Goal: Information Seeking & Learning: Learn about a topic

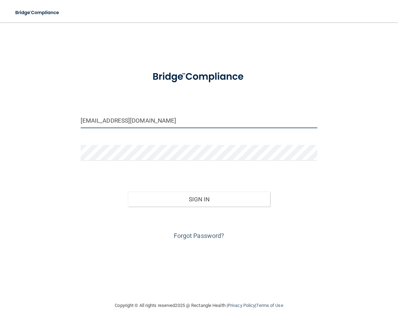
drag, startPoint x: 138, startPoint y: 121, endPoint x: -173, endPoint y: 130, distance: 311.9
click at [0, 130] on html "Toggle navigation Manage My Enterprise Manage My Location kortny.lancaster@gmai…" at bounding box center [199, 162] width 398 height 324
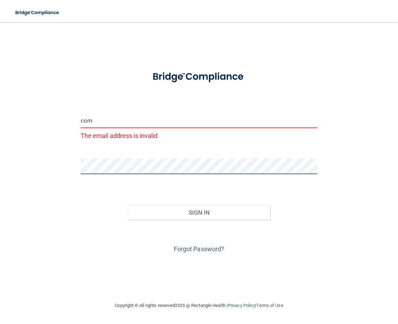
click at [0, 172] on html "Toggle navigation Manage My Enterprise Manage My Location com The email address…" at bounding box center [199, 162] width 398 height 324
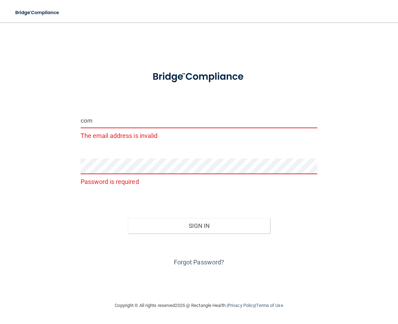
click at [85, 121] on input "com" at bounding box center [199, 120] width 237 height 16
drag, startPoint x: 93, startPoint y: 121, endPoint x: 72, endPoint y: 122, distance: 20.6
click at [72, 122] on div "com The email address is invalid Password is required Invalid email/password. Y…" at bounding box center [199, 161] width 371 height 265
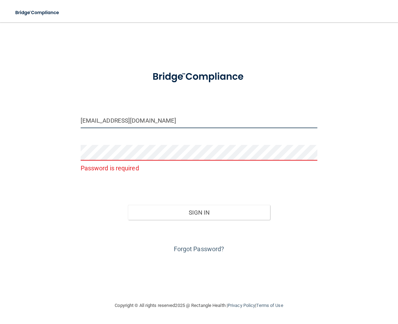
type input "[EMAIL_ADDRESS][DOMAIN_NAME]"
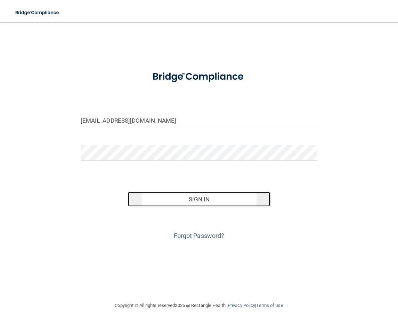
click at [226, 199] on button "Sign In" at bounding box center [199, 198] width 142 height 15
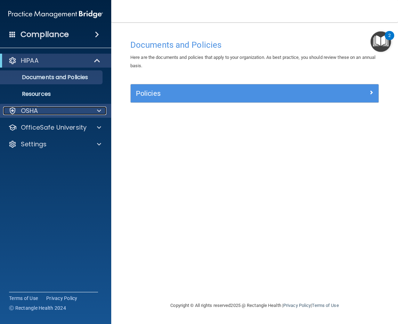
click at [82, 112] on div "OSHA" at bounding box center [46, 110] width 86 height 8
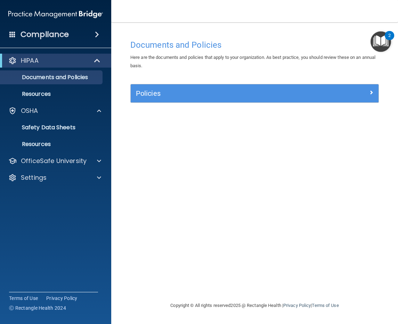
click at [64, 36] on h4 "Compliance" at bounding box center [45, 35] width 48 height 10
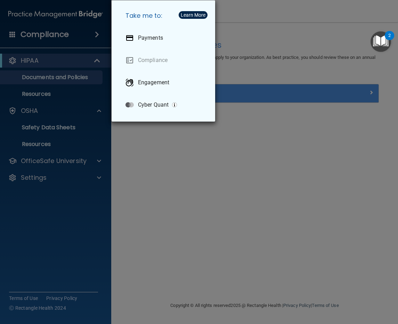
drag, startPoint x: 23, startPoint y: 38, endPoint x: 18, endPoint y: 36, distance: 5.4
click at [22, 38] on div "Take me to: Payments Compliance Engagement Cyber Quant" at bounding box center [199, 162] width 398 height 324
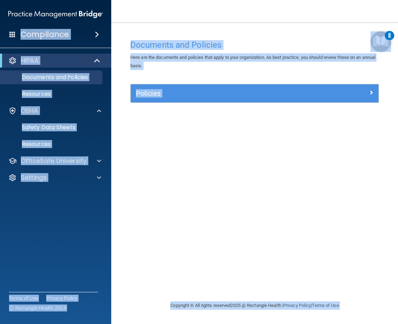
click at [13, 34] on span at bounding box center [12, 34] width 6 height 6
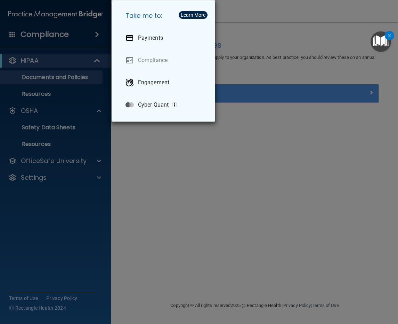
click at [45, 41] on div "Take me to: Payments Compliance Engagement Cyber Quant" at bounding box center [199, 162] width 398 height 324
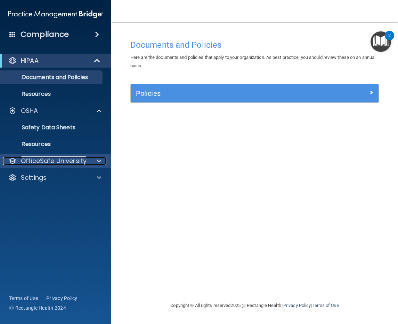
click at [57, 161] on p "OfficeSafe University" at bounding box center [54, 161] width 66 height 8
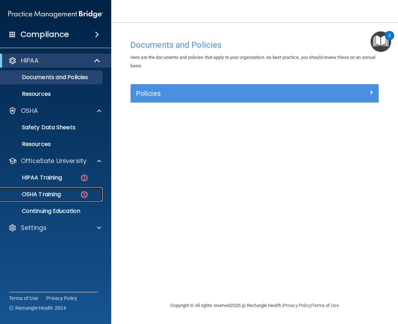
click at [41, 194] on p "OSHA Training" at bounding box center [33, 194] width 56 height 7
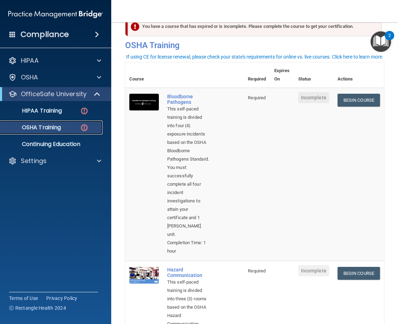
scroll to position [35, 0]
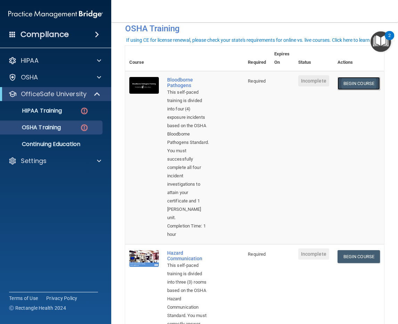
click at [354, 82] on link "Begin Course" at bounding box center [359, 83] width 42 height 13
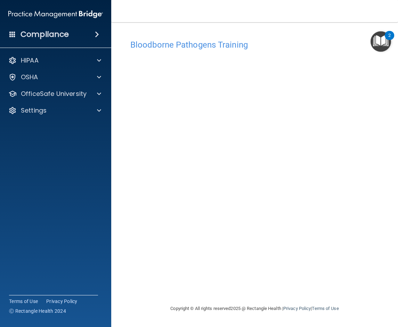
click at [376, 45] on img "Open Resource Center, 2 new notifications" at bounding box center [381, 41] width 21 height 21
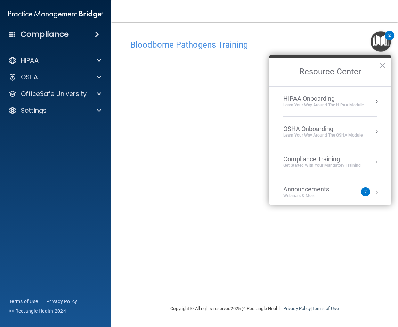
click at [361, 39] on div "Bloodborne Pathogens Training" at bounding box center [254, 44] width 259 height 17
click at [384, 62] on button "×" at bounding box center [383, 65] width 7 height 11
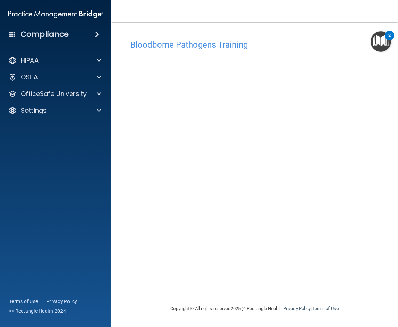
click at [186, 270] on div "Bloodborne Pathogens Training This course doesn’t expire until . Are you sure y…" at bounding box center [254, 170] width 259 height 269
click at [381, 41] on img "Open Resource Center, 2 new notifications" at bounding box center [381, 41] width 21 height 21
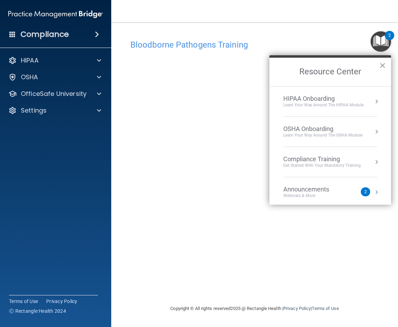
click at [381, 41] on img "Open Resource Center, 2 new notifications" at bounding box center [381, 41] width 21 height 21
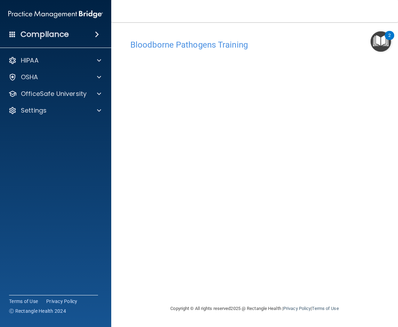
click at [236, 46] on h4 "Bloodborne Pathogens Training" at bounding box center [254, 44] width 249 height 9
click at [324, 37] on div "Bloodborne Pathogens Training" at bounding box center [254, 44] width 259 height 17
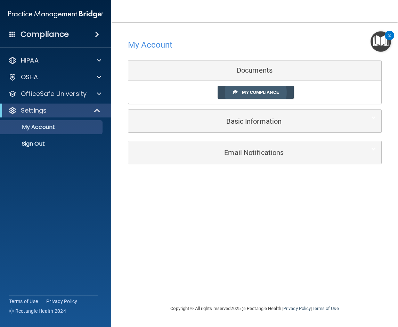
click at [254, 93] on span "My Compliance" at bounding box center [260, 92] width 37 height 5
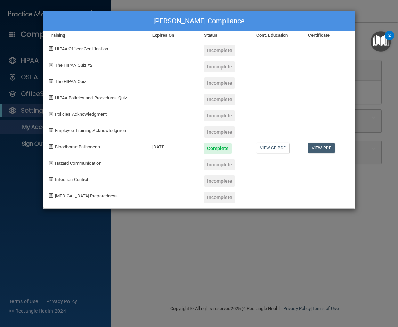
click at [371, 113] on div "Sheila Lopez's Compliance Training Expires On Status Cont. Education Certificat…" at bounding box center [199, 163] width 398 height 327
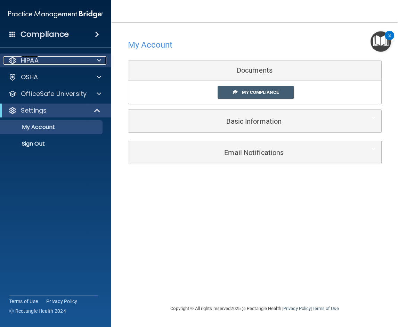
click at [76, 61] on div "HIPAA" at bounding box center [46, 60] width 86 height 8
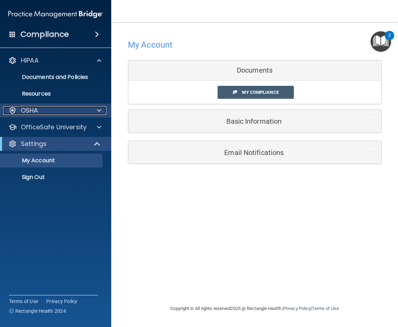
click at [73, 108] on div "OSHA" at bounding box center [46, 110] width 86 height 8
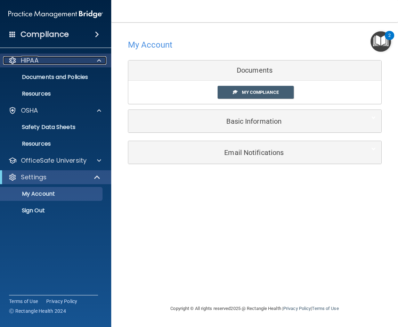
click at [64, 61] on div "HIPAA" at bounding box center [46, 60] width 86 height 8
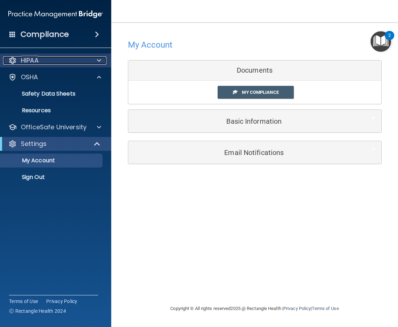
click at [66, 59] on div "HIPAA" at bounding box center [46, 60] width 86 height 8
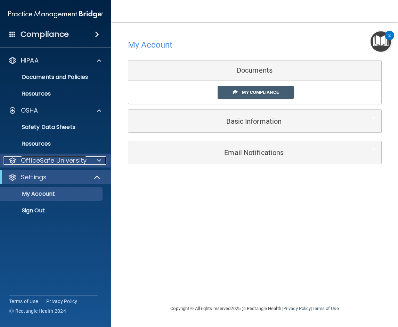
click at [72, 162] on p "OfficeSafe University" at bounding box center [54, 161] width 66 height 8
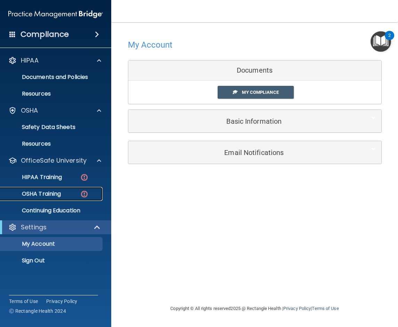
click at [53, 192] on p "OSHA Training" at bounding box center [33, 194] width 56 height 7
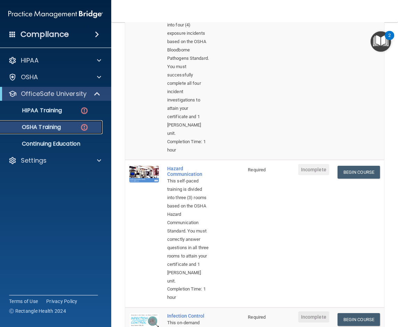
scroll to position [139, 0]
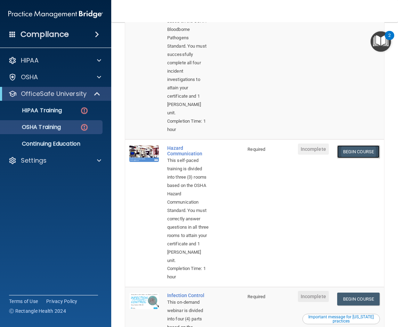
click at [358, 153] on link "Begin Course" at bounding box center [359, 151] width 42 height 13
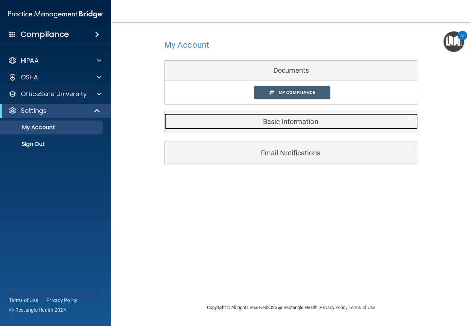
click at [239, 122] on h5 "Basic Information" at bounding box center [281, 122] width 222 height 8
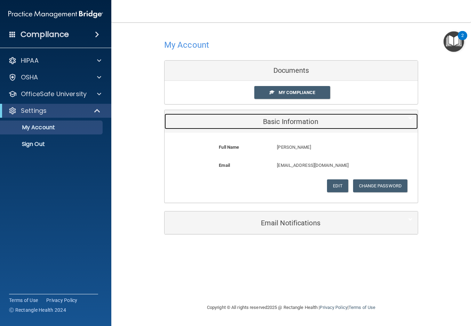
click at [239, 122] on h5 "Basic Information" at bounding box center [281, 122] width 222 height 8
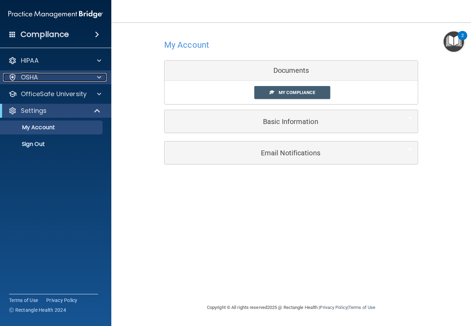
click at [52, 75] on div "OSHA" at bounding box center [46, 77] width 86 height 8
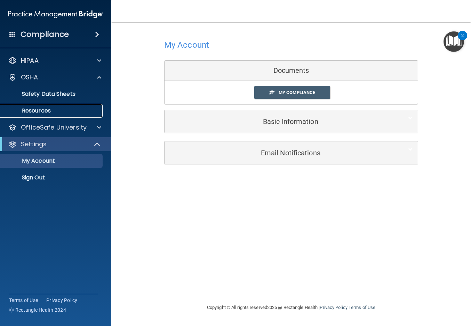
click at [71, 108] on p "Resources" at bounding box center [52, 110] width 95 height 7
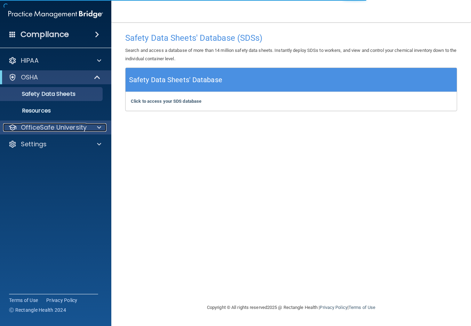
click at [46, 128] on p "OfficeSafe University" at bounding box center [54, 127] width 66 height 8
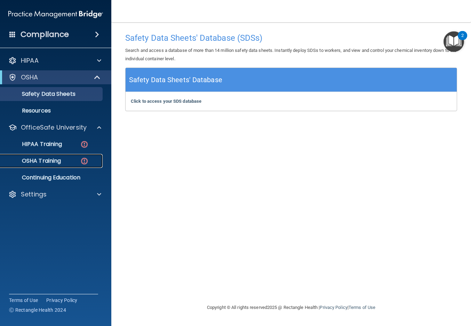
click at [49, 158] on p "OSHA Training" at bounding box center [33, 160] width 56 height 7
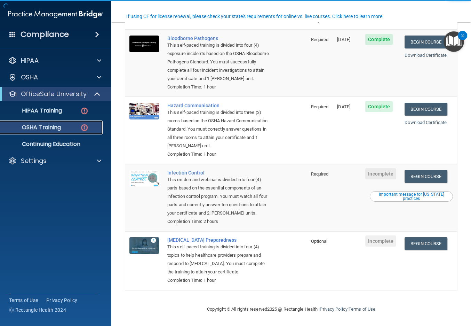
scroll to position [78, 0]
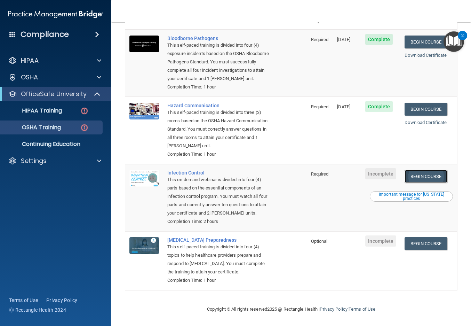
click at [413, 175] on link "Begin Course" at bounding box center [426, 176] width 42 height 13
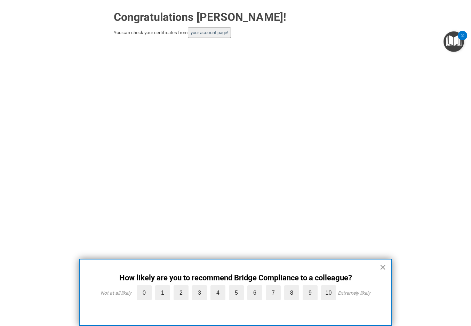
click at [383, 267] on button "×" at bounding box center [383, 266] width 7 height 11
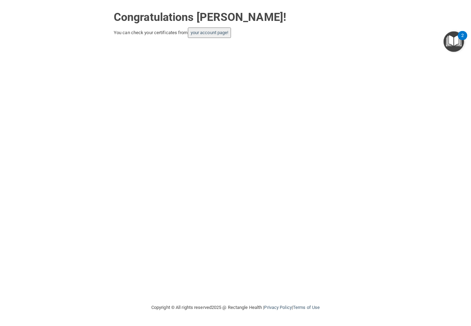
click at [208, 36] on button "your account page!" at bounding box center [209, 32] width 43 height 10
click at [210, 32] on link "your account page!" at bounding box center [210, 32] width 38 height 5
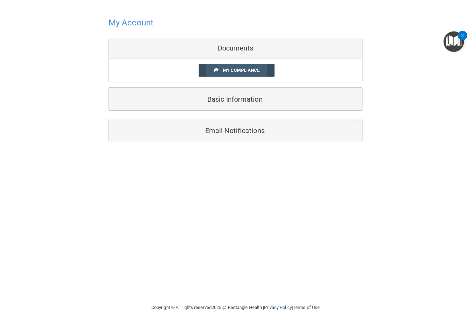
click at [246, 73] on link "My Compliance" at bounding box center [237, 70] width 76 height 13
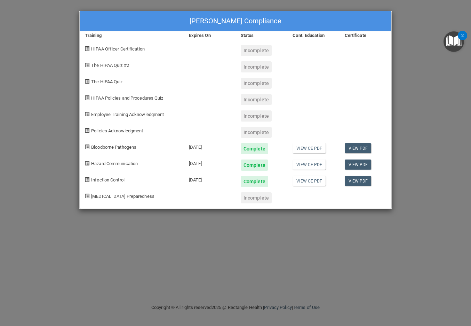
click at [439, 66] on div "[PERSON_NAME] Compliance Training Expires On Status Cont. Education Certificate…" at bounding box center [235, 163] width 471 height 326
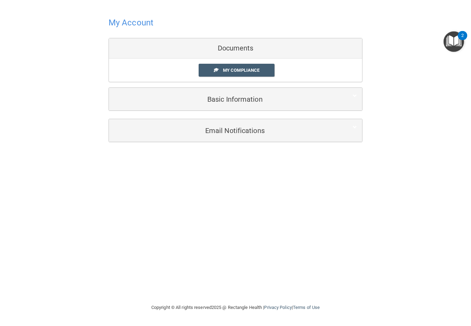
click at [137, 23] on h4 "My Account" at bounding box center [131, 22] width 45 height 9
click at [228, 71] on span "My Compliance" at bounding box center [241, 70] width 37 height 5
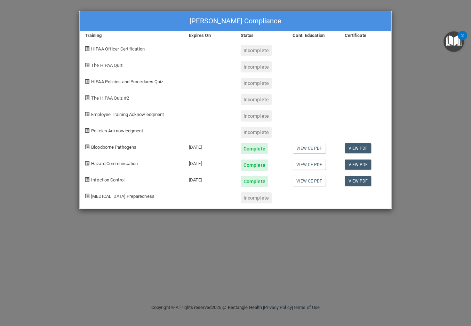
click at [257, 196] on div "Incomplete" at bounding box center [256, 197] width 31 height 11
drag, startPoint x: 430, startPoint y: 42, endPoint x: 427, endPoint y: 39, distance: 4.7
click at [429, 42] on div "[PERSON_NAME] Compliance Training Expires On Status Cont. Education Certificate…" at bounding box center [235, 163] width 471 height 326
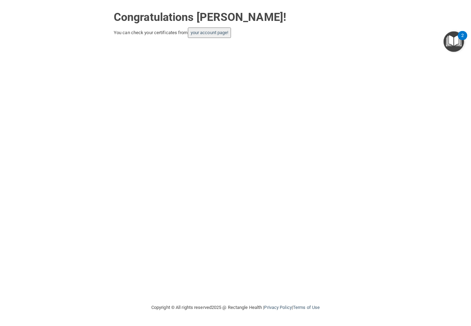
click at [456, 45] on img "Open Resource Center, 2 new notifications" at bounding box center [454, 41] width 21 height 21
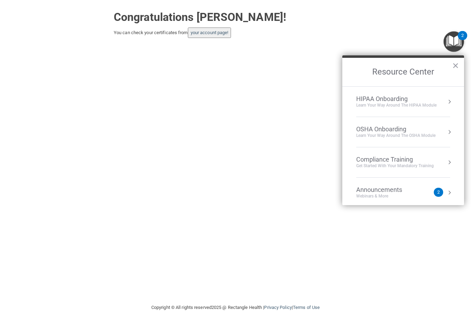
click at [402, 159] on div "Compliance Training" at bounding box center [395, 160] width 78 height 8
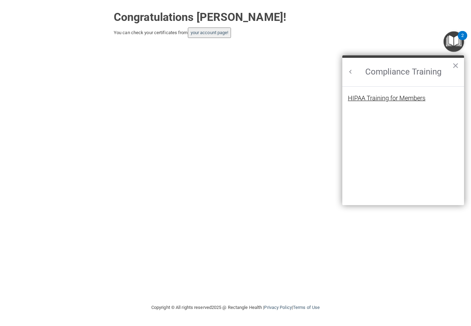
click at [390, 98] on div "HIPAA Training for Members" at bounding box center [387, 98] width 78 height 6
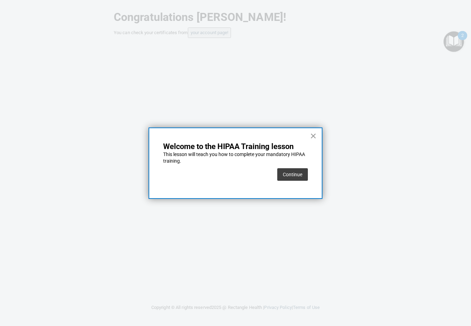
click at [312, 133] on button "×" at bounding box center [313, 135] width 7 height 11
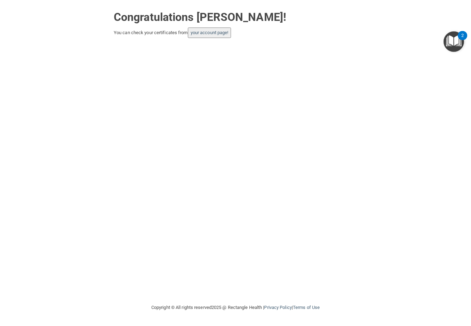
click at [454, 45] on img "Open Resource Center, 2 new notifications" at bounding box center [454, 41] width 21 height 21
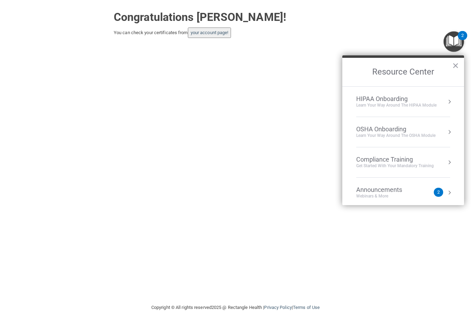
click at [425, 71] on h2 "Resource Center" at bounding box center [403, 72] width 122 height 29
click at [374, 130] on div "OSHA Onboarding" at bounding box center [395, 129] width 79 height 8
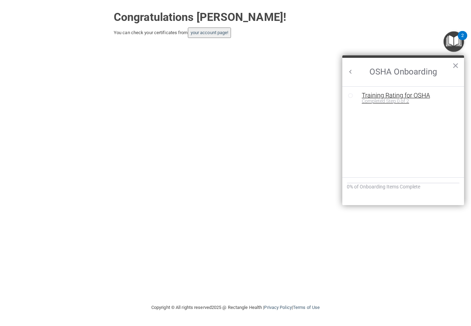
click at [373, 98] on div "Completed Step 0 of 2" at bounding box center [408, 100] width 93 height 5
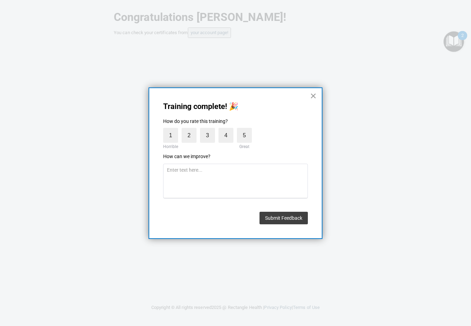
click at [314, 95] on button "×" at bounding box center [313, 95] width 7 height 11
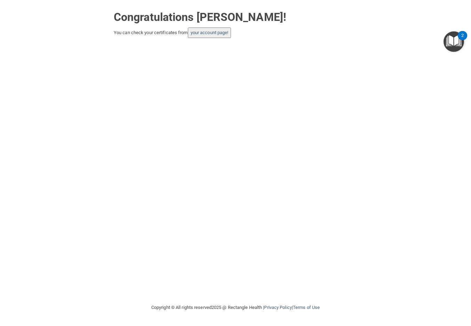
click at [455, 43] on img "Open Resource Center, 2 new notifications" at bounding box center [454, 41] width 21 height 21
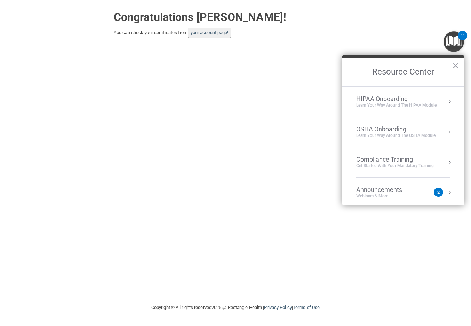
click at [392, 166] on div "Get Started with your mandatory training" at bounding box center [395, 166] width 78 height 6
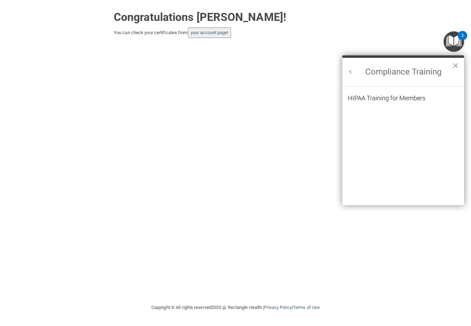
click at [348, 72] on button "Back to Resource Center Home" at bounding box center [350, 71] width 7 height 7
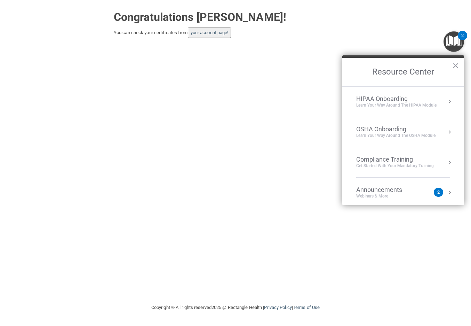
click at [393, 133] on div "Learn your way around the OSHA module" at bounding box center [395, 136] width 79 height 6
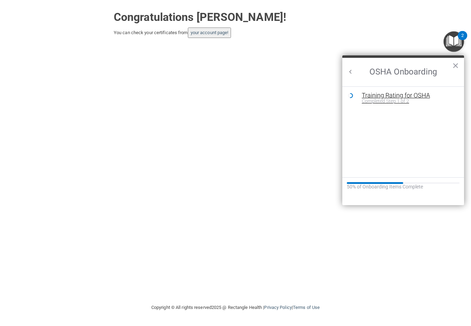
click at [399, 94] on div "Training Rating for OSHA" at bounding box center [408, 95] width 93 height 6
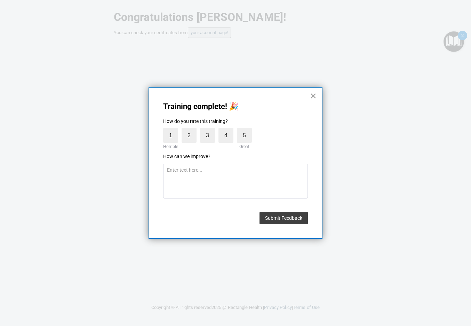
click at [311, 96] on button "×" at bounding box center [313, 95] width 7 height 11
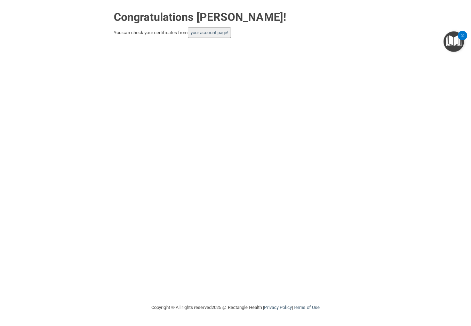
click at [450, 43] on img "Open Resource Center, 2 new notifications" at bounding box center [454, 41] width 21 height 21
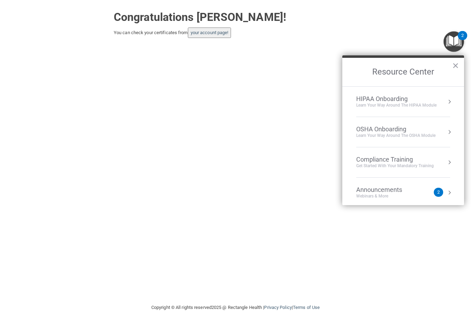
click at [389, 99] on div "HIPAA Onboarding" at bounding box center [396, 99] width 80 height 8
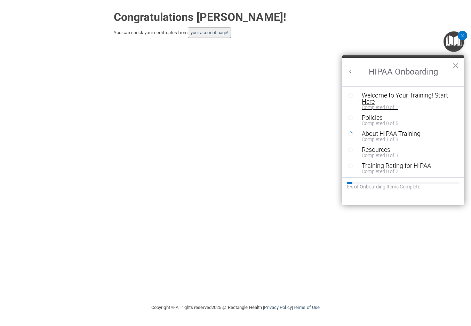
click at [407, 96] on div "Welcome to Your Training! Start Here" at bounding box center [406, 98] width 88 height 13
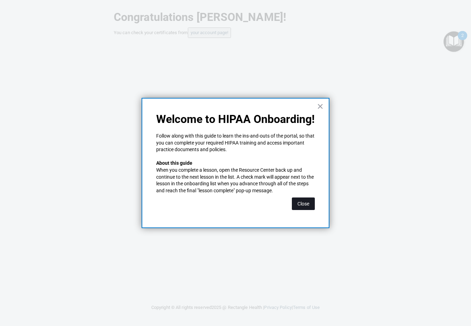
click at [306, 205] on button "Close" at bounding box center [303, 203] width 23 height 13
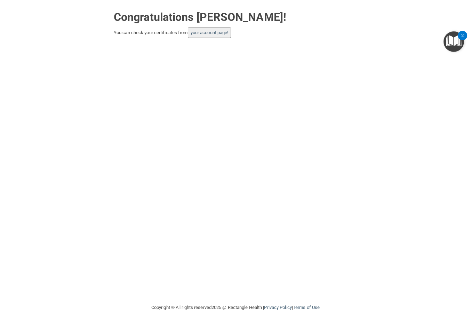
click at [457, 41] on img "Open Resource Center, 2 new notifications" at bounding box center [454, 41] width 21 height 21
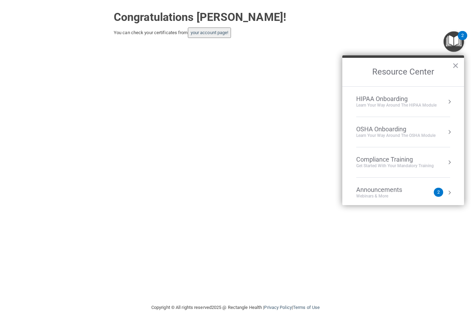
click at [387, 101] on div "HIPAA Onboarding" at bounding box center [396, 99] width 80 height 8
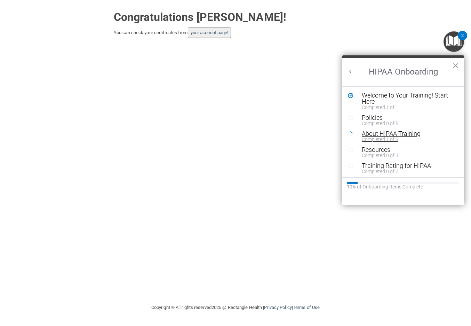
click at [377, 133] on div "About HIPAA Training" at bounding box center [406, 133] width 88 height 6
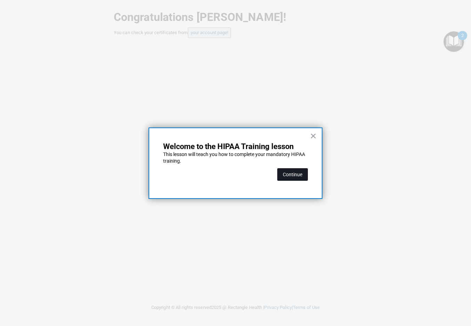
click at [295, 175] on button "Continue" at bounding box center [292, 174] width 31 height 13
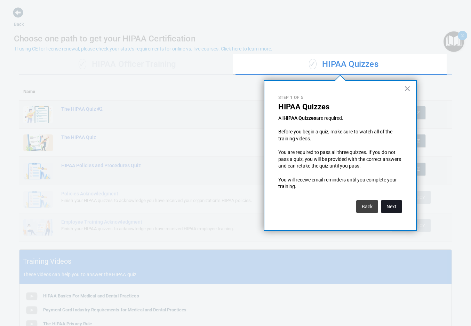
click at [394, 207] on button "Next" at bounding box center [391, 206] width 21 height 13
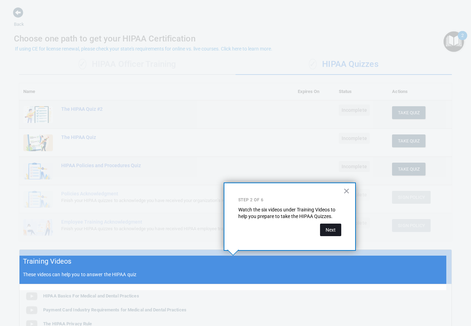
click at [336, 232] on button "Next" at bounding box center [330, 229] width 21 height 13
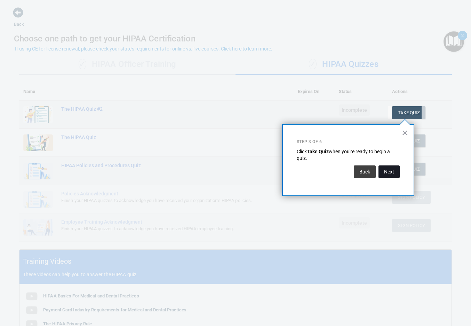
click at [389, 169] on button "Next" at bounding box center [389, 171] width 21 height 13
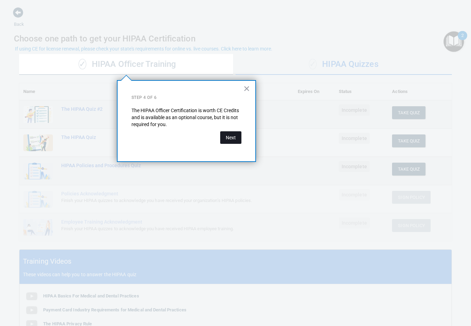
click at [230, 135] on button "Next" at bounding box center [230, 137] width 21 height 13
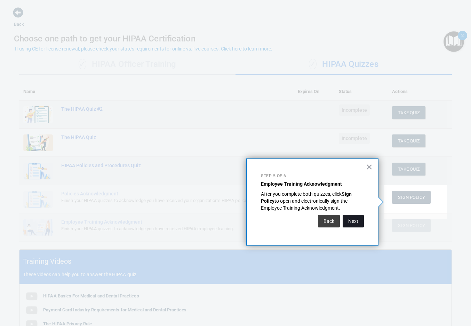
click at [352, 223] on button "Next" at bounding box center [353, 221] width 21 height 13
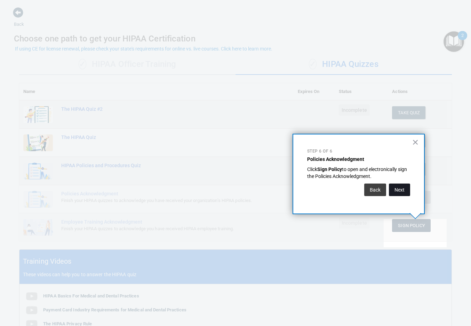
click at [397, 190] on button "Next" at bounding box center [399, 189] width 21 height 13
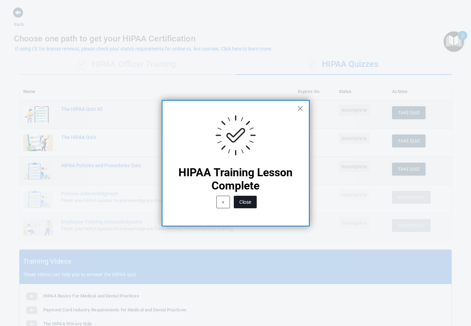
click at [247, 204] on button "Close" at bounding box center [245, 202] width 23 height 13
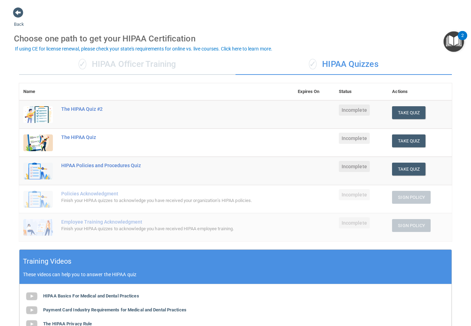
click at [116, 63] on div "✓ HIPAA Officer Training" at bounding box center [127, 64] width 216 height 21
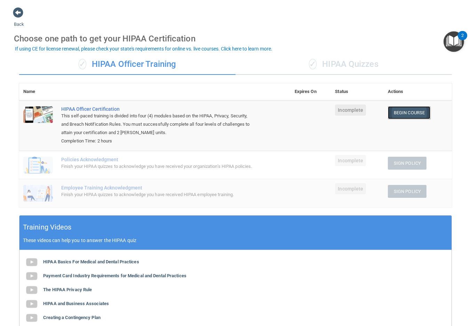
click at [412, 112] on link "Begin Course" at bounding box center [409, 112] width 42 height 13
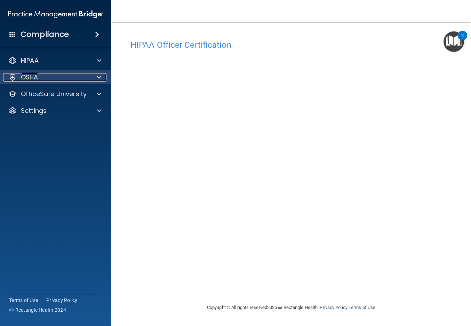
click at [47, 76] on div "OSHA" at bounding box center [46, 77] width 86 height 8
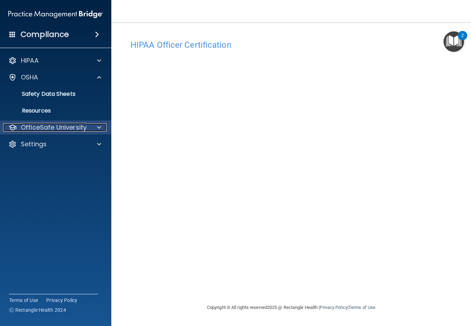
click at [42, 126] on p "OfficeSafe University" at bounding box center [54, 127] width 66 height 8
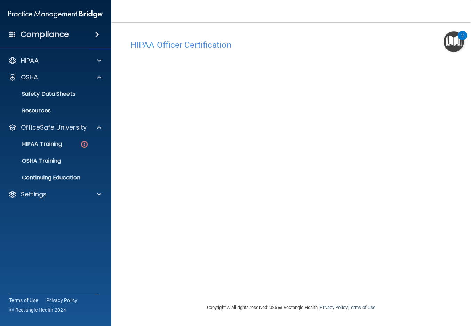
click at [463, 219] on main "HIPAA Officer Certification This course doesn’t expire until . Are you sure you…" at bounding box center [291, 173] width 360 height 303
drag, startPoint x: 351, startPoint y: 32, endPoint x: 339, endPoint y: 28, distance: 12.2
click at [349, 31] on div "HIPAA Officer Certification This course doesn’t expire until . Are you sure you…" at bounding box center [291, 162] width 332 height 267
click at [31, 195] on p "Settings" at bounding box center [34, 194] width 26 height 8
click at [37, 229] on p "Sign Out" at bounding box center [52, 227] width 95 height 7
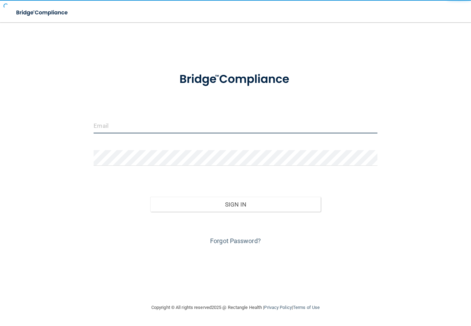
type input "kortny.lancaster@gmail.com"
